Goal: Task Accomplishment & Management: Manage account settings

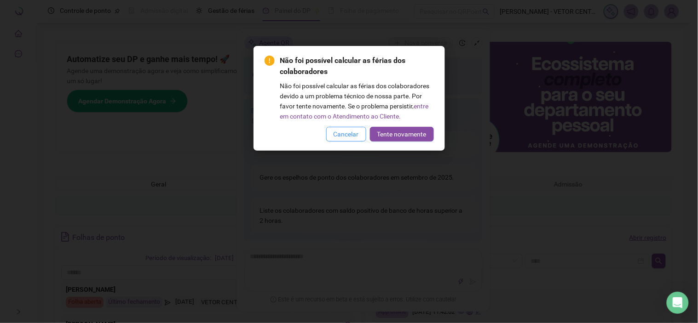
click at [335, 136] on span "Cancelar" at bounding box center [345, 134] width 25 height 10
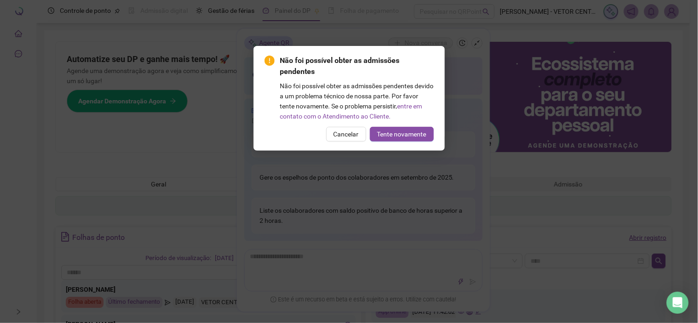
click at [335, 136] on span "Cancelar" at bounding box center [345, 134] width 25 height 10
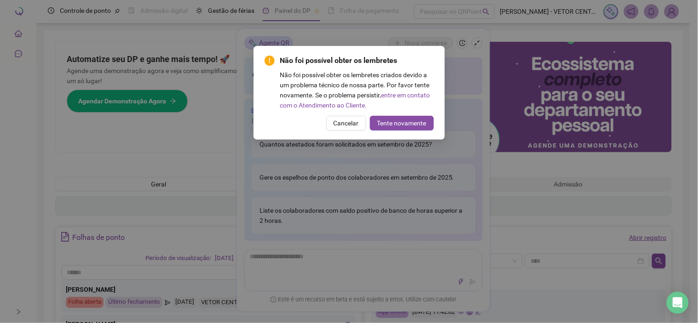
click at [366, 109] on div "Não foi possível obter os lembretes criados devido a um problema técnico de nos…" at bounding box center [357, 90] width 154 height 40
click at [352, 116] on button "Cancelar" at bounding box center [346, 123] width 40 height 15
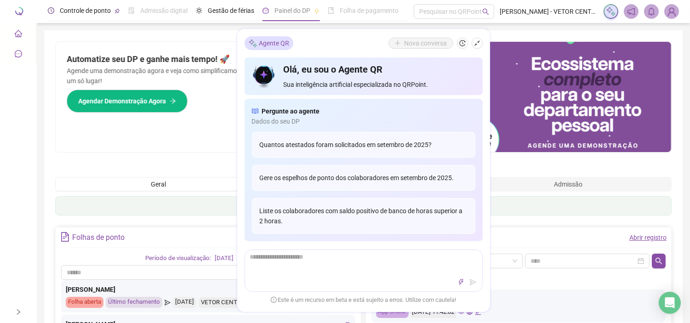
click at [83, 15] on div "Controle de ponto" at bounding box center [85, 11] width 51 height 10
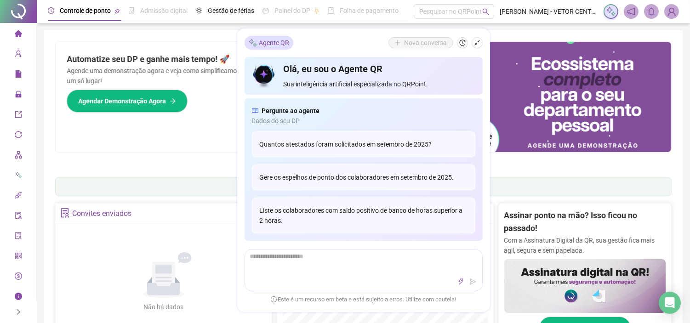
click at [138, 163] on ul "1 2 3 4 5 6 7" at bounding box center [363, 162] width 617 height 5
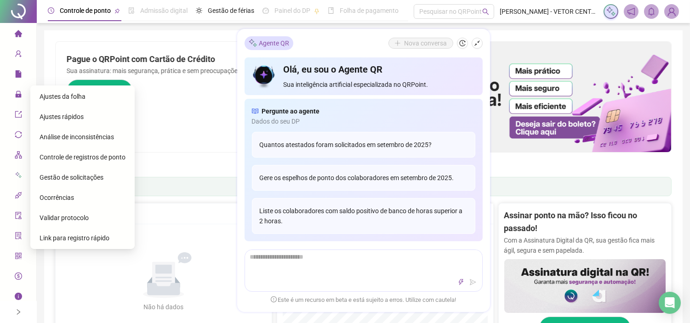
click at [94, 177] on span "Gestão de solicitações" at bounding box center [72, 177] width 64 height 7
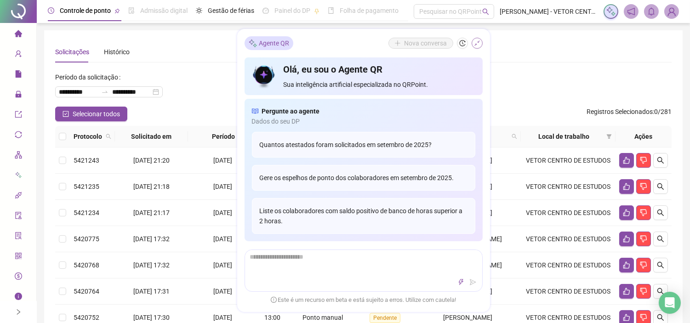
click at [477, 42] on icon "shrink" at bounding box center [478, 43] width 6 height 6
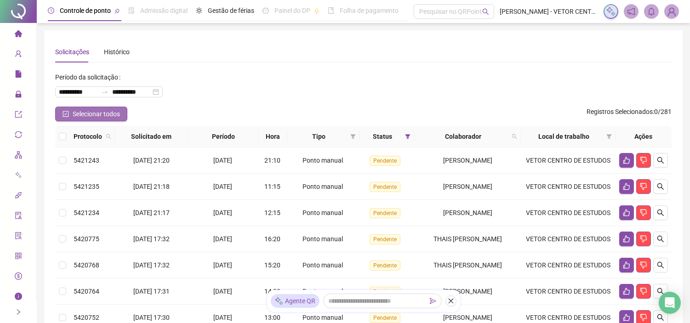
click at [63, 118] on button "Selecionar todos" at bounding box center [91, 114] width 72 height 15
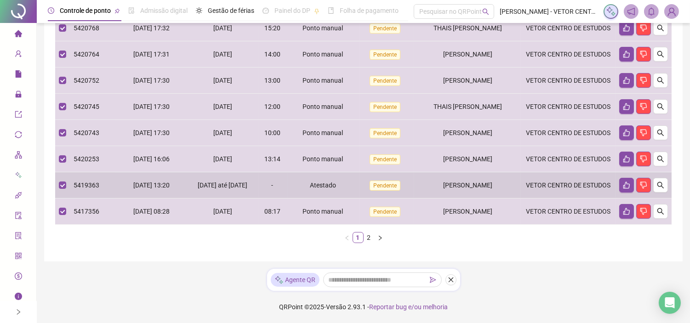
scroll to position [273, 0]
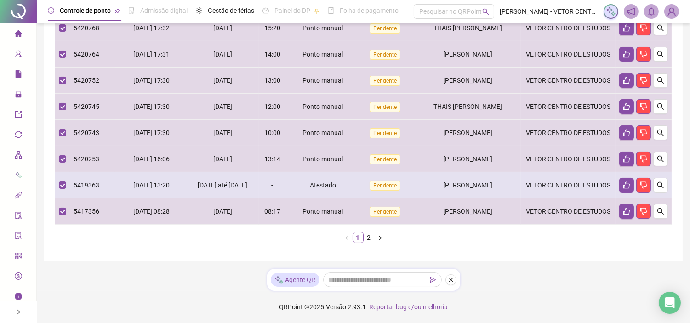
click at [57, 199] on td at bounding box center [62, 185] width 15 height 26
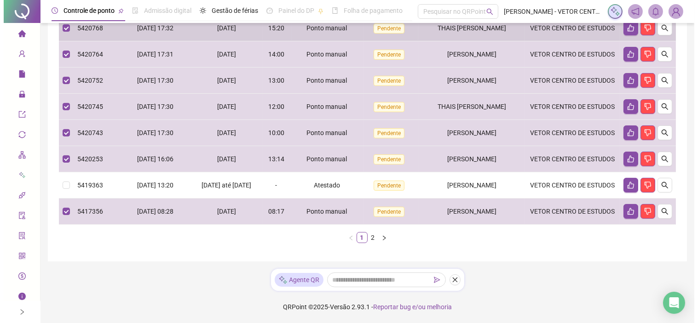
scroll to position [259, 0]
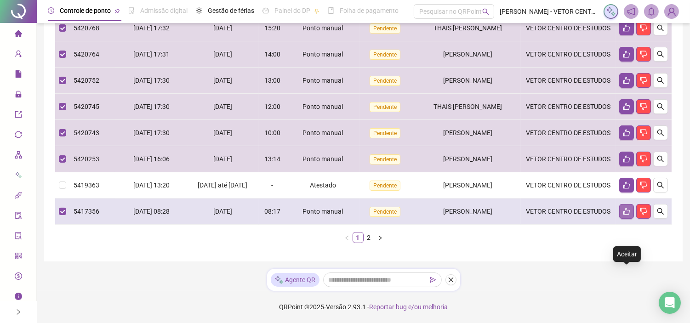
click at [628, 215] on icon "like" at bounding box center [626, 211] width 7 height 7
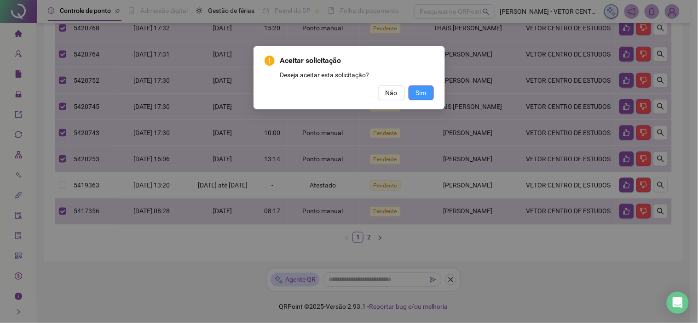
click at [421, 94] on span "Sim" at bounding box center [421, 93] width 11 height 10
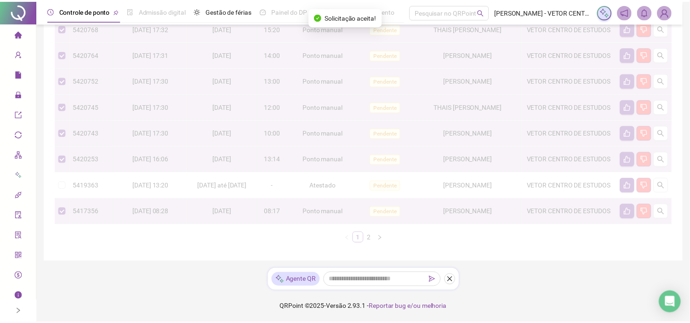
scroll to position [244, 0]
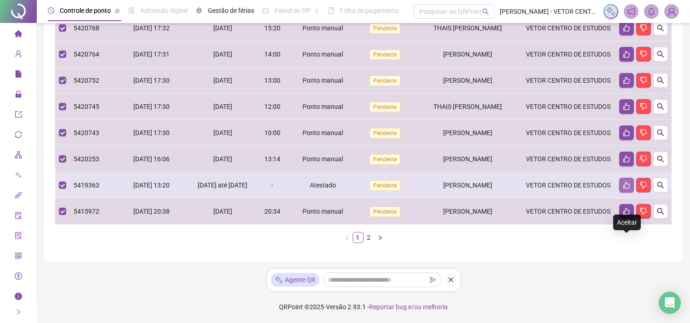
click at [631, 193] on button "button" at bounding box center [627, 185] width 15 height 15
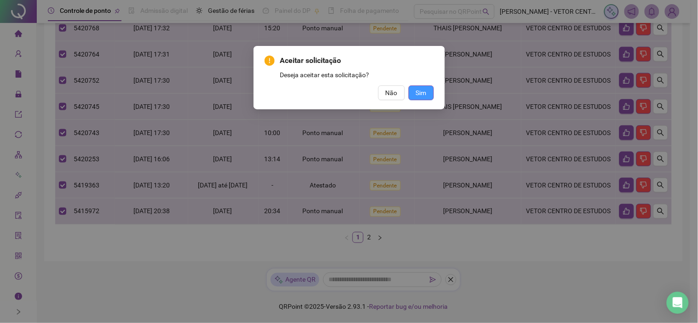
click at [425, 94] on span "Sim" at bounding box center [421, 93] width 11 height 10
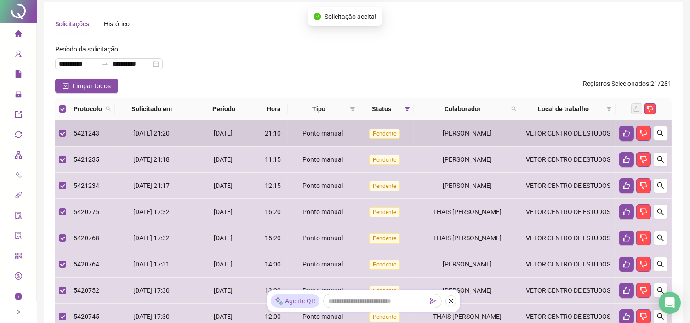
scroll to position [0, 0]
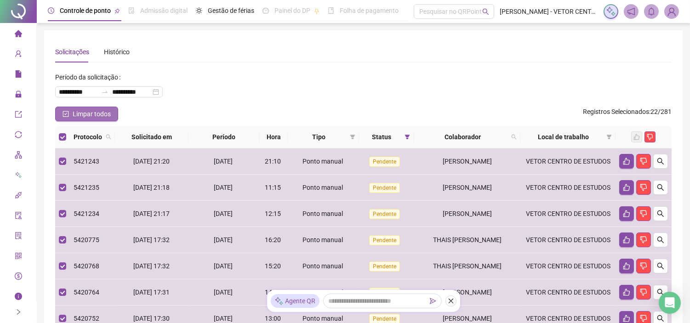
click at [91, 111] on span "Limpar todos" at bounding box center [92, 114] width 38 height 10
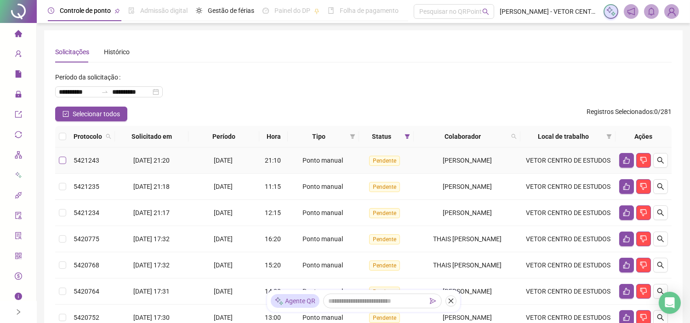
click at [61, 159] on label at bounding box center [62, 160] width 7 height 10
click at [58, 182] on td at bounding box center [62, 187] width 15 height 26
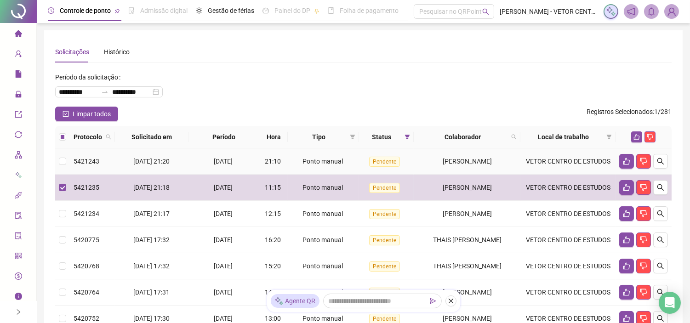
click at [67, 164] on td at bounding box center [62, 162] width 15 height 26
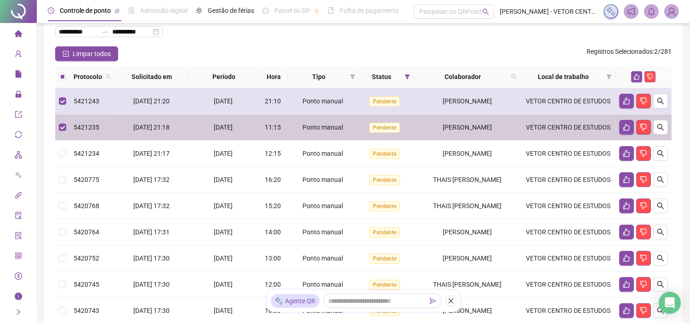
scroll to position [61, 0]
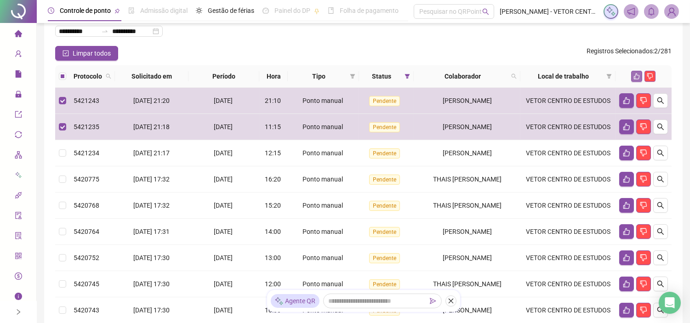
click at [632, 71] on button "button" at bounding box center [636, 76] width 11 height 11
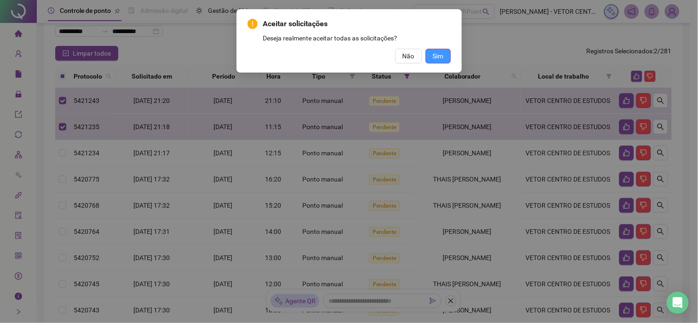
click at [448, 49] on button "Sim" at bounding box center [437, 56] width 25 height 15
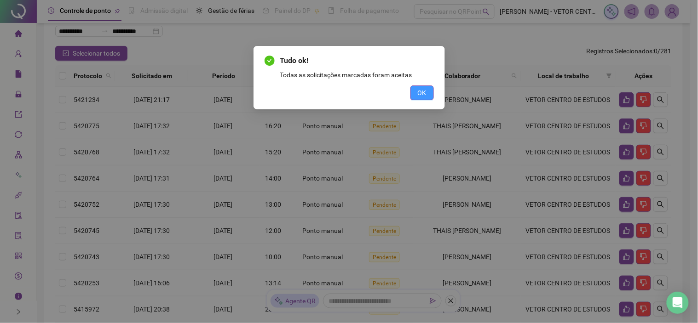
click at [419, 90] on span "OK" at bounding box center [422, 93] width 9 height 10
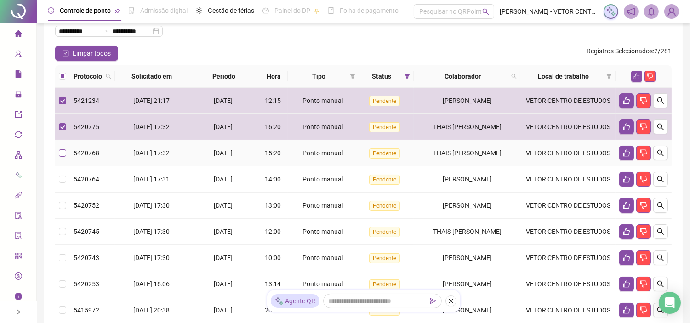
click at [59, 158] on label at bounding box center [62, 153] width 7 height 10
click at [632, 71] on button "button" at bounding box center [636, 76] width 11 height 11
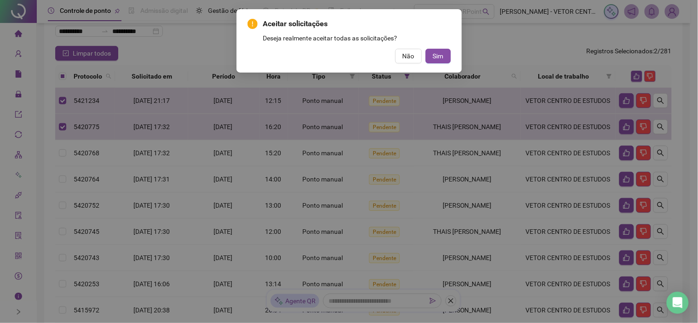
click at [451, 52] on div "Aceitar solicitações Deseja realmente aceitar todas as solicitações? Não Sim" at bounding box center [348, 40] width 225 height 63
click at [440, 54] on span "Sim" at bounding box center [438, 56] width 11 height 10
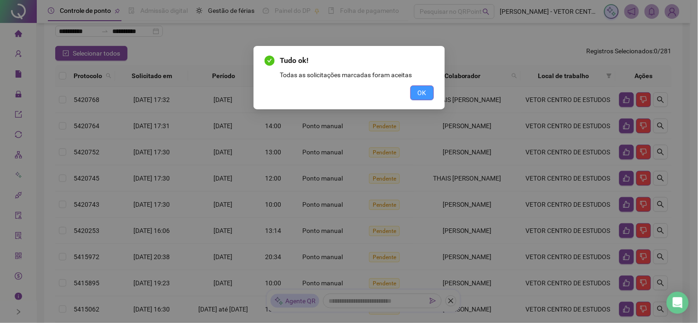
click at [415, 86] on button "OK" at bounding box center [421, 93] width 23 height 15
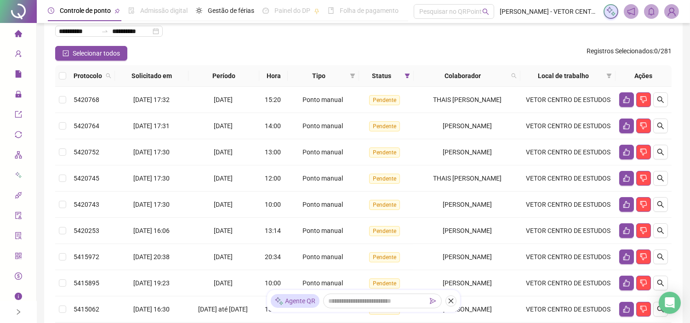
click at [58, 75] on th at bounding box center [62, 76] width 15 height 22
click at [63, 71] on label at bounding box center [62, 76] width 7 height 10
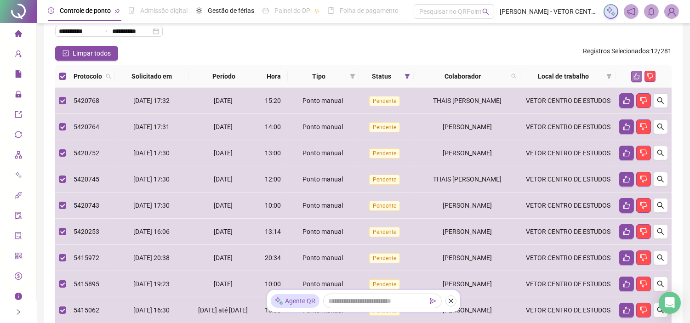
click at [635, 74] on icon "like" at bounding box center [637, 76] width 6 height 6
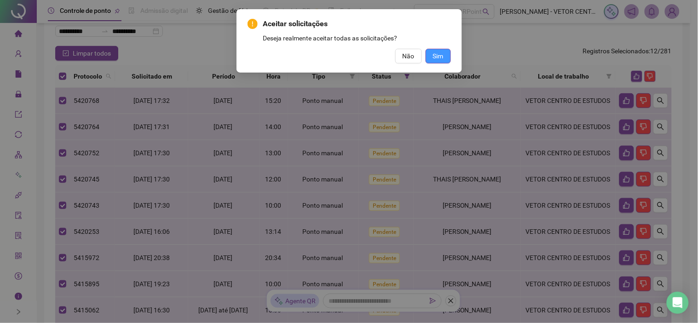
click at [437, 54] on span "Sim" at bounding box center [438, 56] width 11 height 10
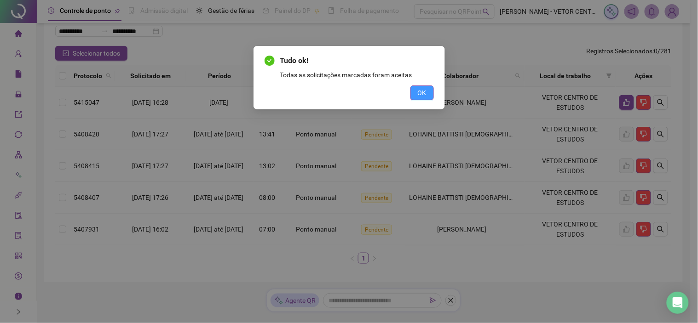
click at [419, 97] on span "OK" at bounding box center [422, 93] width 9 height 10
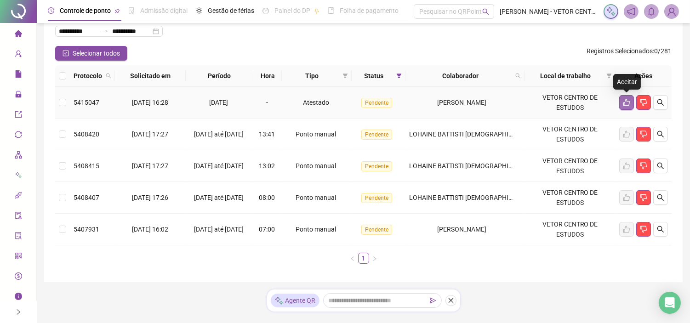
click at [628, 101] on icon "like" at bounding box center [627, 102] width 6 height 7
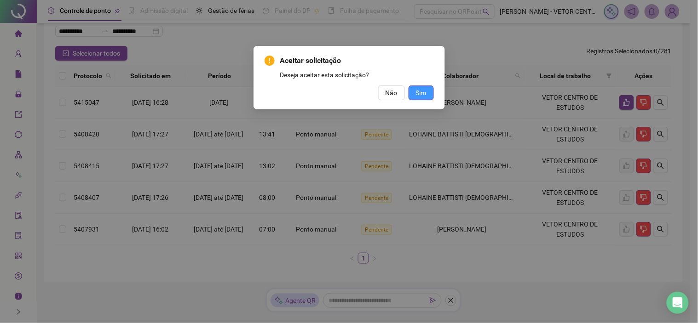
click at [430, 93] on button "Sim" at bounding box center [420, 93] width 25 height 15
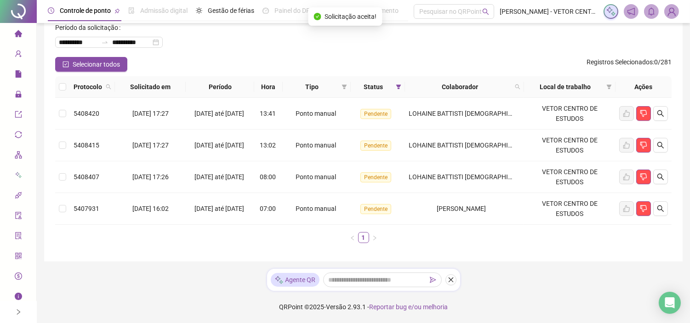
scroll to position [49, 0]
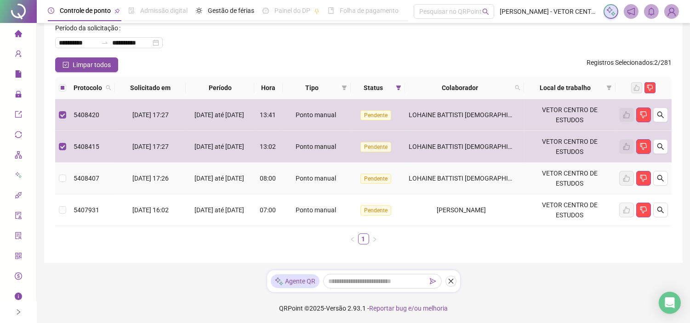
click at [58, 182] on td at bounding box center [62, 179] width 15 height 32
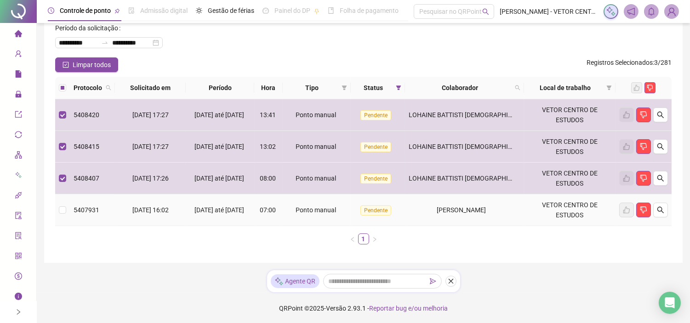
click at [63, 215] on td at bounding box center [62, 211] width 15 height 32
